Goal: Task Accomplishment & Management: Use online tool/utility

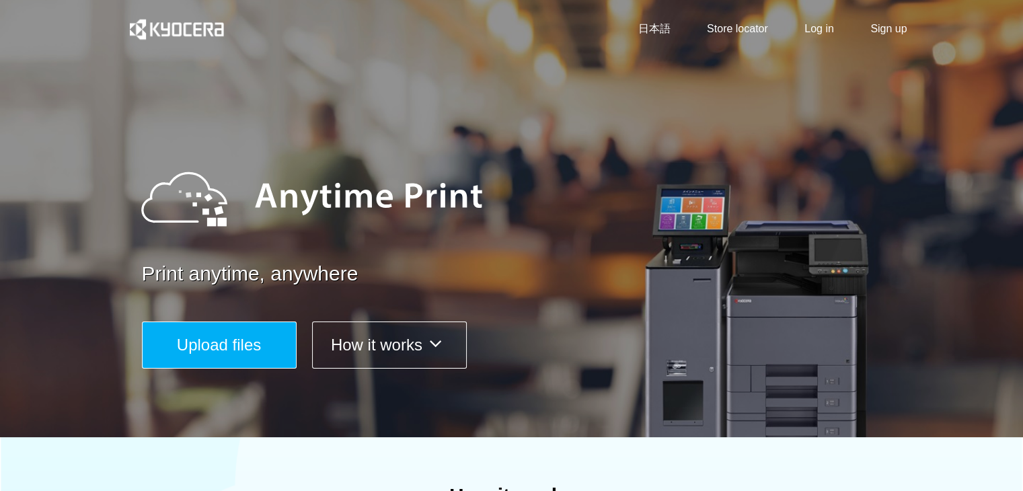
click at [261, 352] on button "Upload files" at bounding box center [219, 344] width 155 height 47
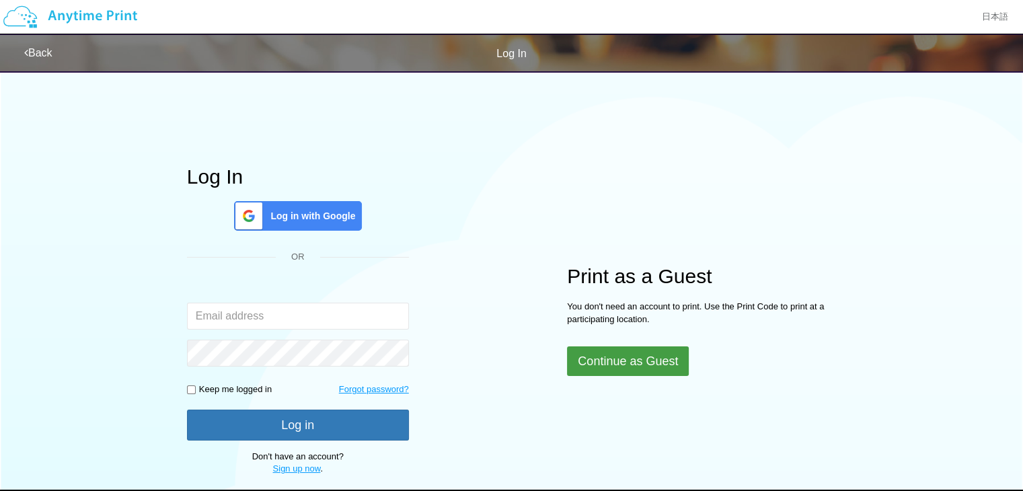
click at [636, 358] on button "Continue as Guest" at bounding box center [628, 361] width 122 height 30
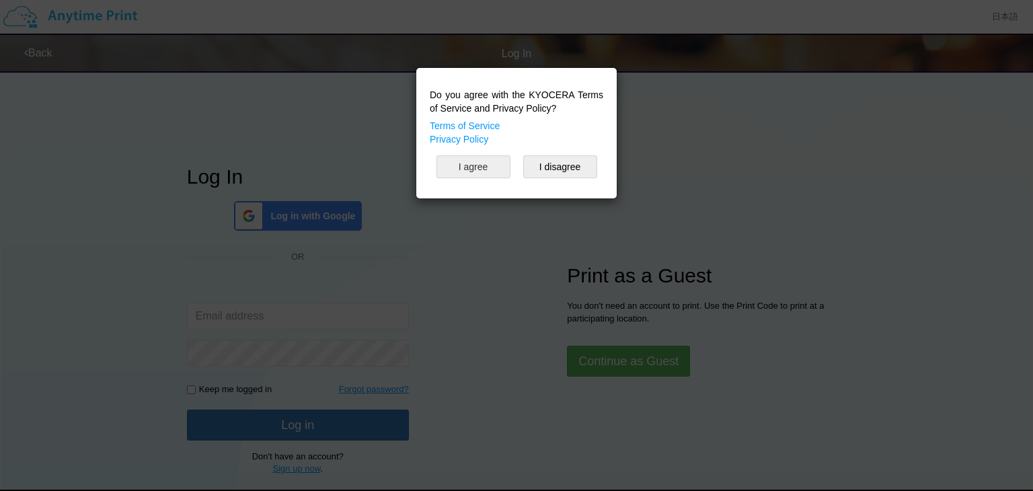
click at [492, 170] on button "I agree" at bounding box center [474, 166] width 74 height 23
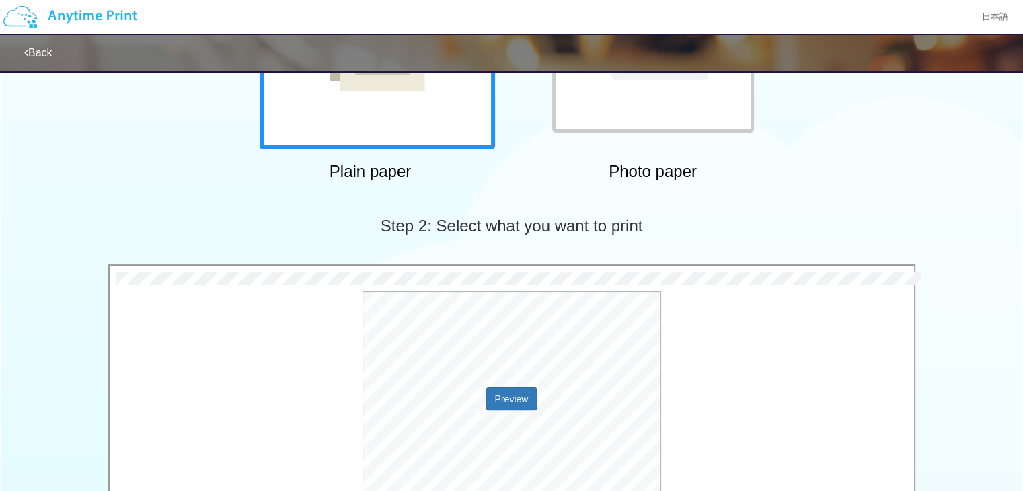
scroll to position [421, 0]
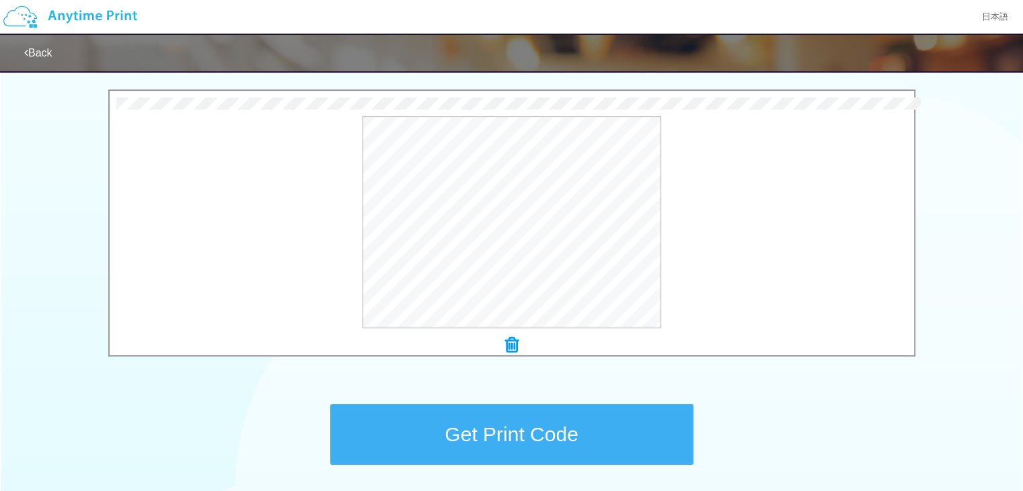
click at [578, 420] on button "Get Print Code" at bounding box center [511, 434] width 363 height 61
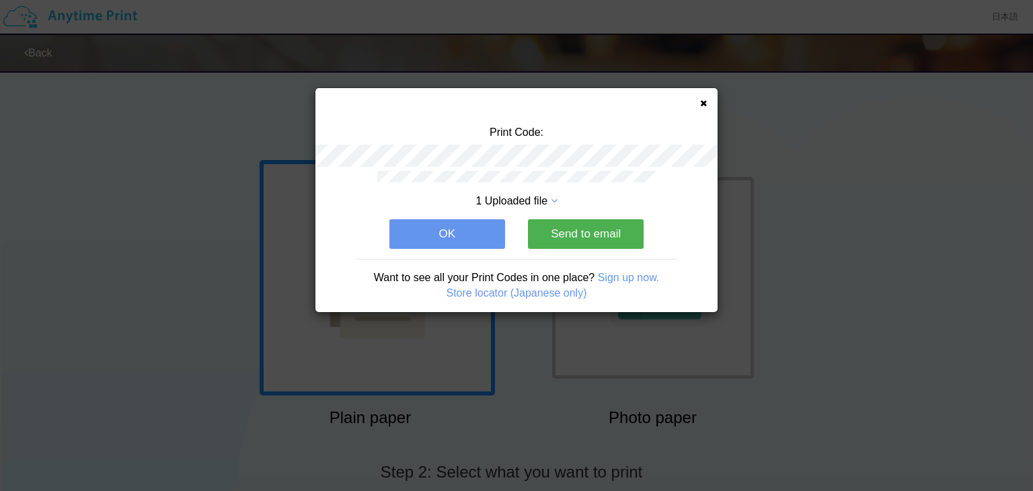
click at [477, 231] on button "OK" at bounding box center [447, 234] width 116 height 30
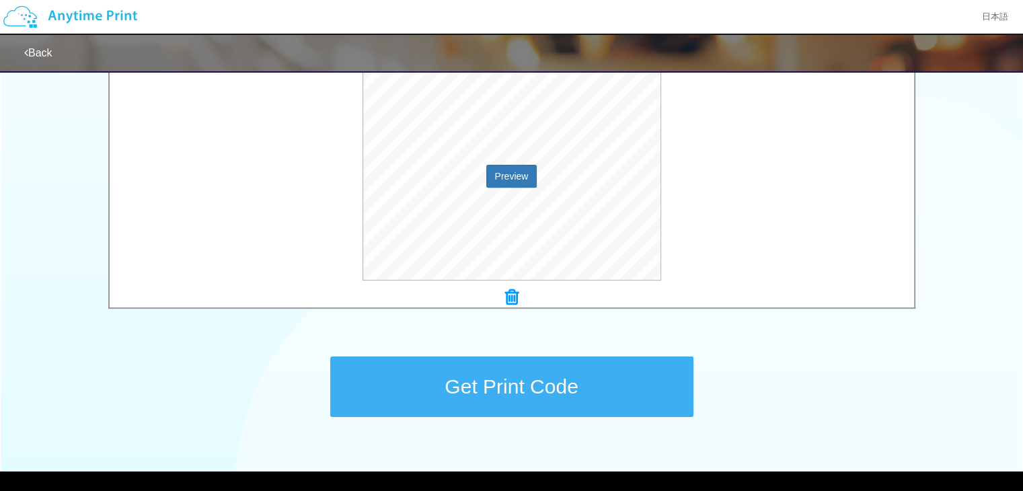
scroll to position [533, 0]
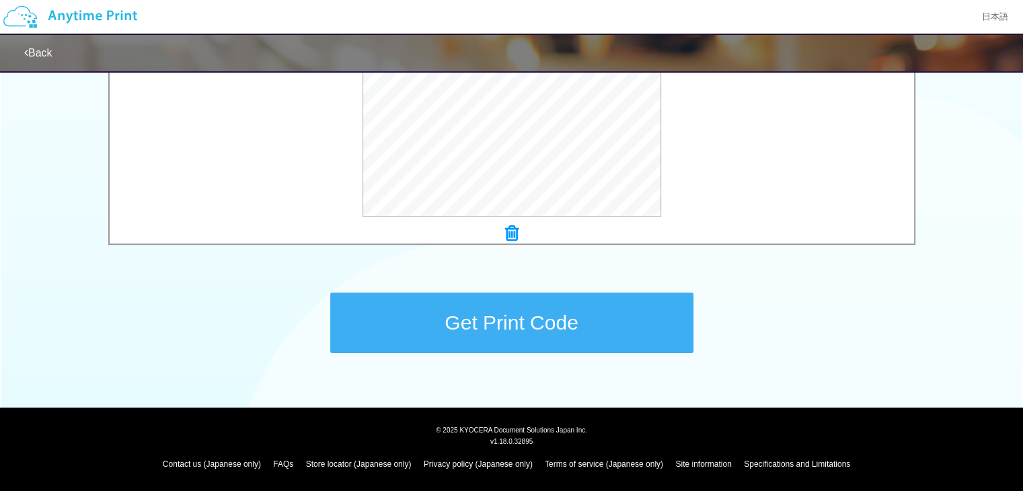
click at [554, 324] on button "Get Print Code" at bounding box center [511, 323] width 363 height 61
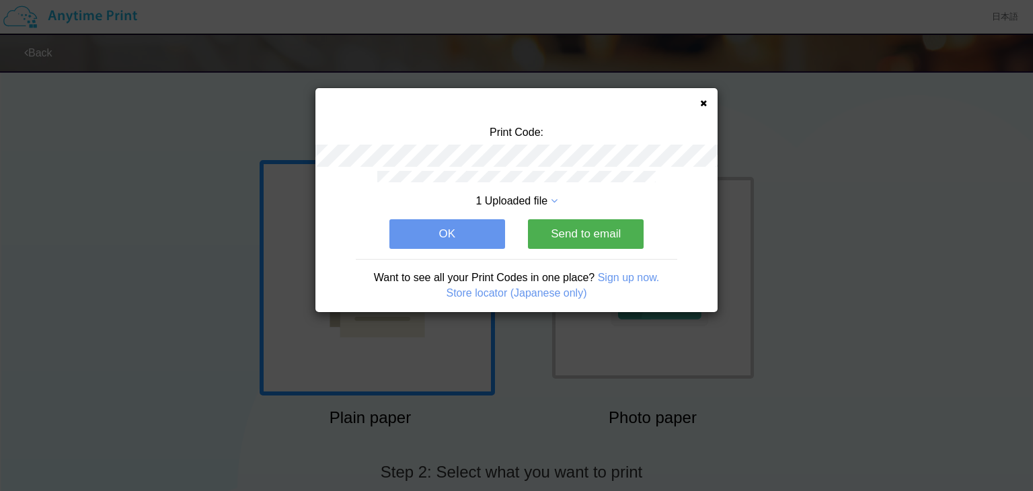
click at [481, 232] on button "OK" at bounding box center [447, 234] width 116 height 30
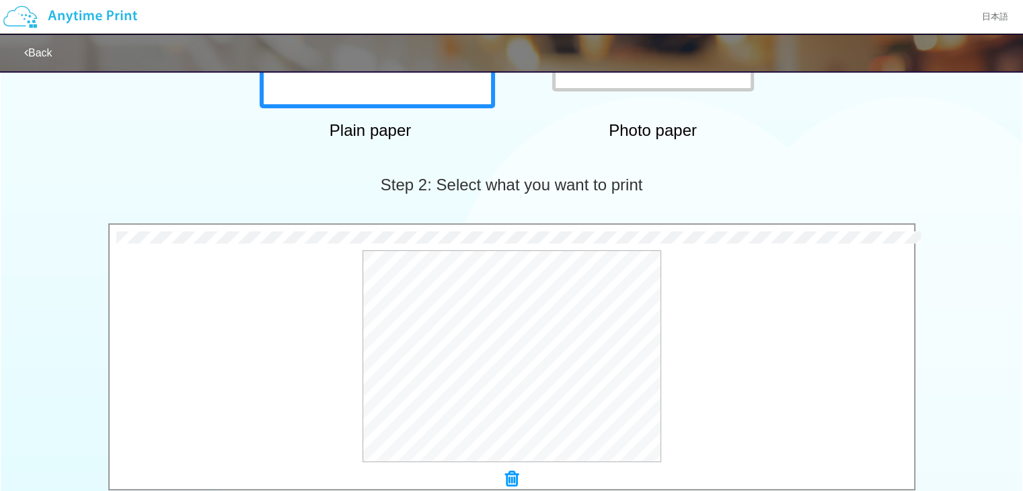
scroll to position [398, 0]
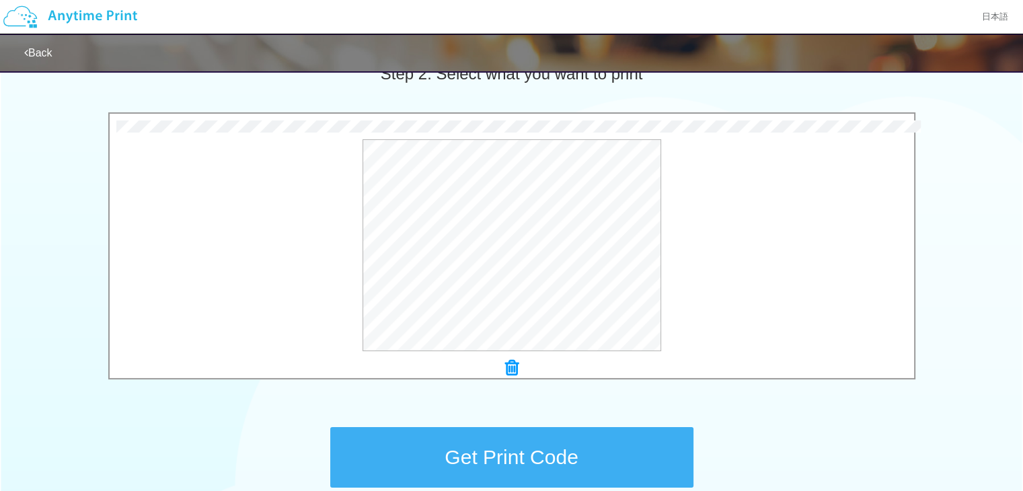
click at [535, 456] on button "Get Print Code" at bounding box center [511, 457] width 363 height 61
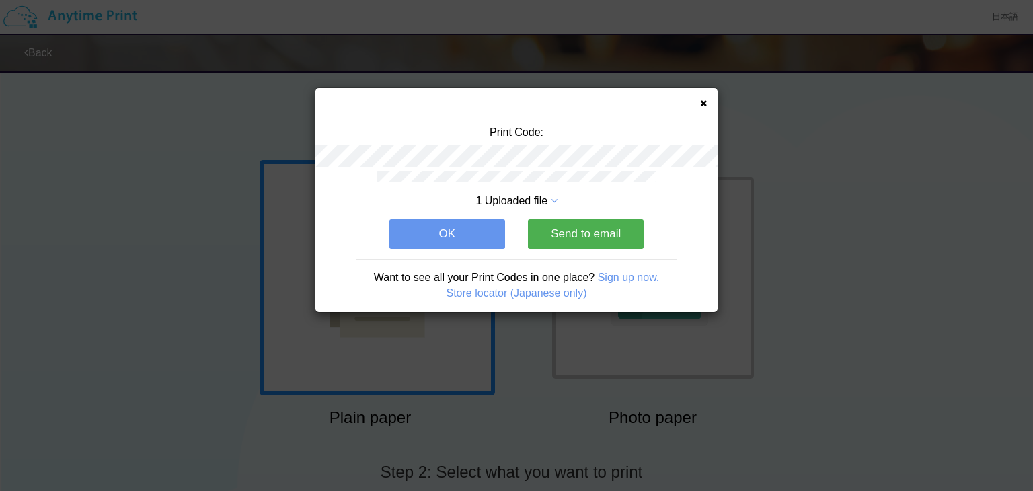
click at [958, 205] on div "Print Code: 1 Uploaded file OK Send to email Want to see all your Print Codes i…" at bounding box center [516, 245] width 1033 height 491
